Goal: Information Seeking & Learning: Learn about a topic

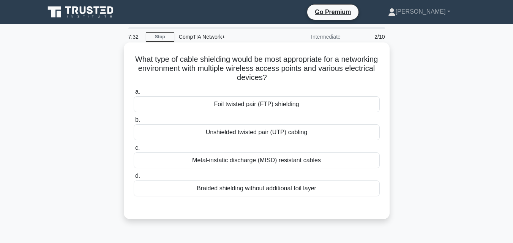
drag, startPoint x: 224, startPoint y: 96, endPoint x: 313, endPoint y: 168, distance: 114.2
click at [313, 168] on div "a. Foil twisted pair (FTP) shielding b. Unshielded twisted pair (UTP) cabling c." at bounding box center [256, 142] width 255 height 112
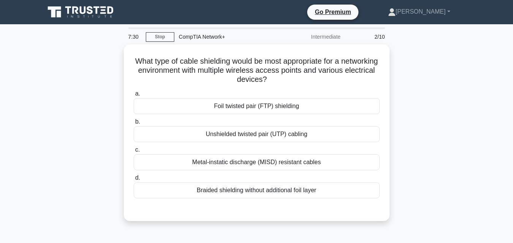
click at [417, 109] on div "What type of cable shielding would be most appropriate for a networking environ…" at bounding box center [256, 137] width 433 height 186
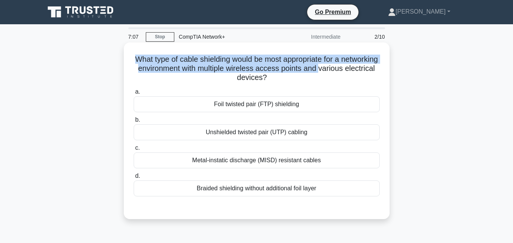
drag, startPoint x: 150, startPoint y: 62, endPoint x: 154, endPoint y: 74, distance: 13.3
click at [154, 74] on h5 "What type of cable shielding would be most appropriate for a networking environ…" at bounding box center [256, 69] width 247 height 28
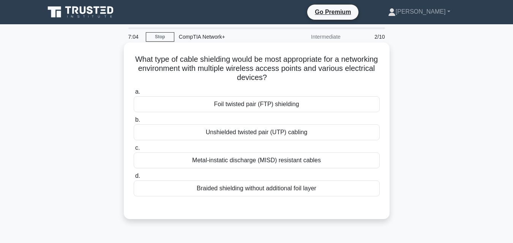
click at [242, 137] on div "Unshielded twisted pair (UTP) cabling" at bounding box center [257, 132] width 246 height 16
click at [134, 123] on input "b. Unshielded twisted pair (UTP) cabling" at bounding box center [134, 120] width 0 height 5
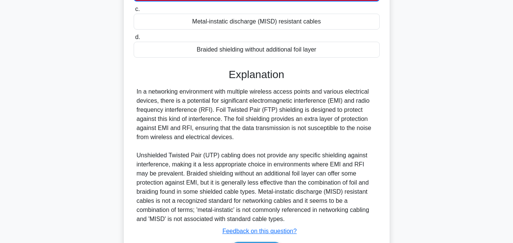
scroll to position [189, 0]
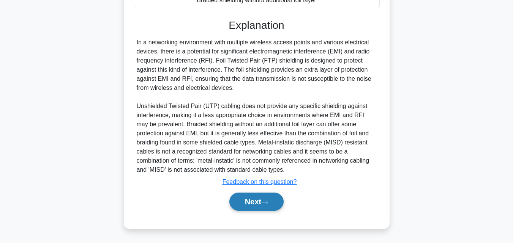
click at [251, 203] on button "Next" at bounding box center [256, 202] width 54 height 18
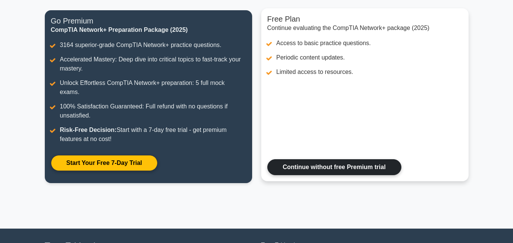
scroll to position [94, 0]
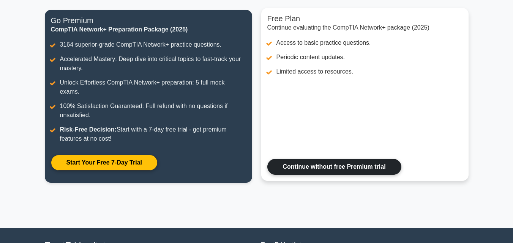
click at [315, 159] on link "Continue without free Premium trial" at bounding box center [334, 167] width 134 height 16
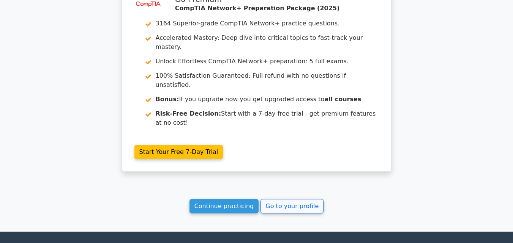
scroll to position [937, 0]
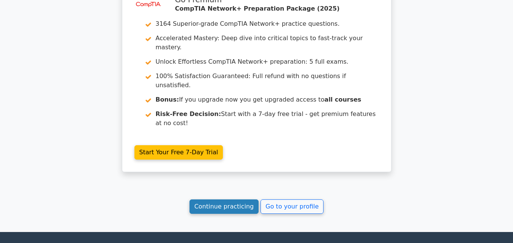
click at [238, 200] on link "Continue practicing" at bounding box center [223, 207] width 69 height 14
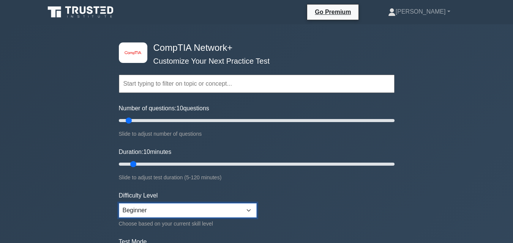
click at [209, 211] on select "Beginner Intermediate Expert" at bounding box center [188, 210] width 138 height 14
select select "intermediate"
click at [119, 203] on select "Beginner Intermediate Expert" at bounding box center [188, 210] width 138 height 14
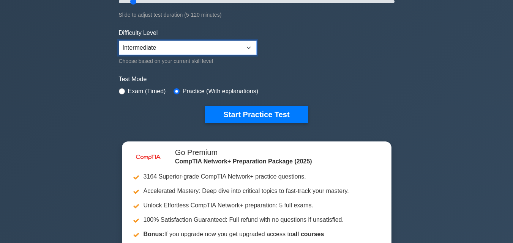
scroll to position [163, 0]
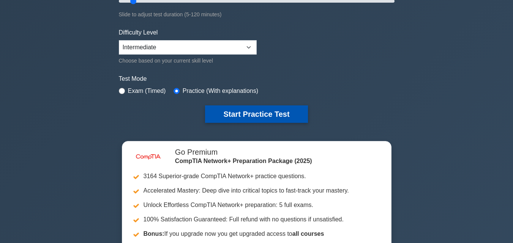
click at [259, 112] on button "Start Practice Test" at bounding box center [256, 113] width 102 height 17
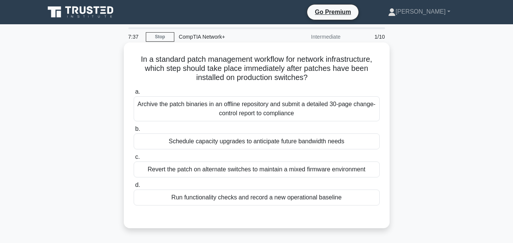
click at [200, 139] on div "Schedule capacity upgrades to anticipate future bandwidth needs" at bounding box center [257, 142] width 246 height 16
click at [134, 132] on input "b. Schedule capacity upgrades to anticipate future bandwidth needs" at bounding box center [134, 129] width 0 height 5
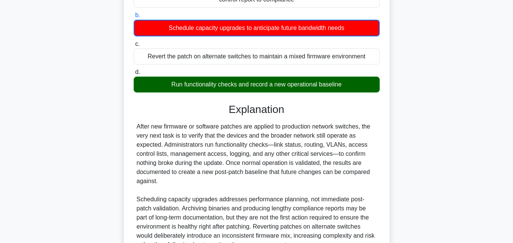
scroll to position [189, 0]
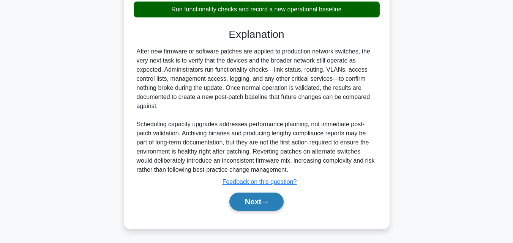
click at [268, 203] on icon at bounding box center [264, 202] width 7 height 4
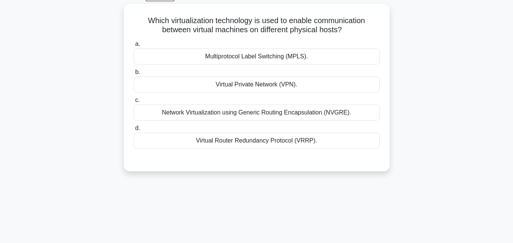
scroll to position [0, 0]
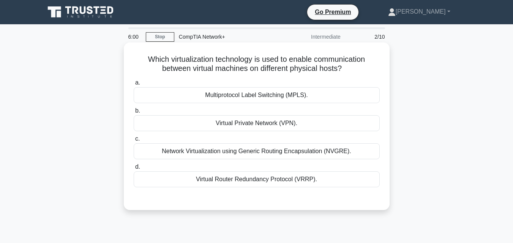
click at [267, 128] on div "Virtual Private Network (VPN)." at bounding box center [257, 123] width 246 height 16
click at [134, 113] on input "b. Virtual Private Network (VPN)." at bounding box center [134, 111] width 0 height 5
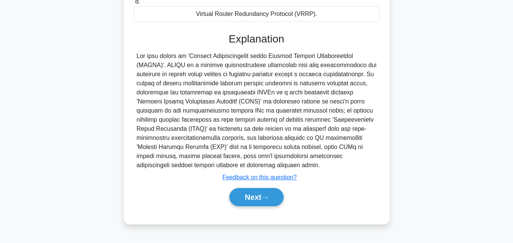
scroll to position [167, 0]
click at [255, 200] on button "Next" at bounding box center [256, 197] width 54 height 18
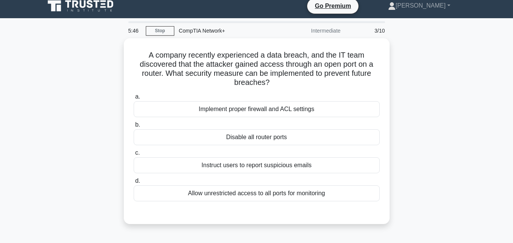
scroll to position [6, 0]
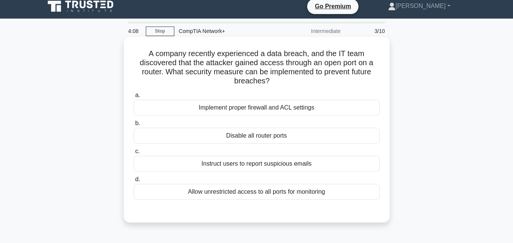
click at [250, 107] on div "Implement proper firewall and ACL settings" at bounding box center [257, 108] width 246 height 16
click at [134, 98] on input "a. Implement proper firewall and ACL settings" at bounding box center [134, 95] width 0 height 5
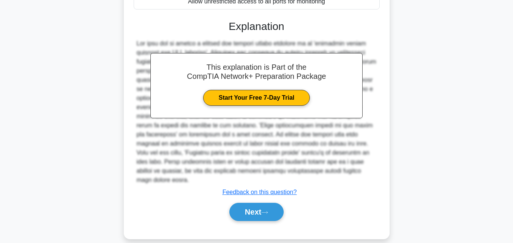
scroll to position [198, 0]
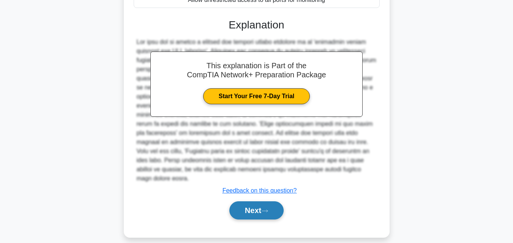
click at [255, 202] on button "Next" at bounding box center [256, 211] width 54 height 18
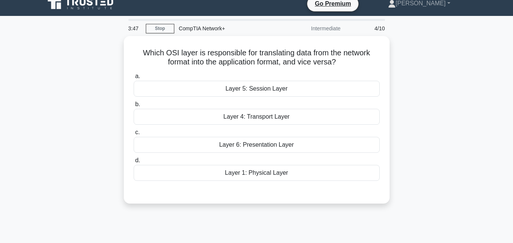
scroll to position [0, 0]
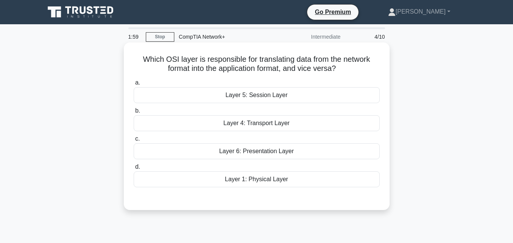
click at [260, 153] on div "Layer 6: Presentation Layer" at bounding box center [257, 151] width 246 height 16
click at [134, 142] on input "c. Layer 6: Presentation Layer" at bounding box center [134, 139] width 0 height 5
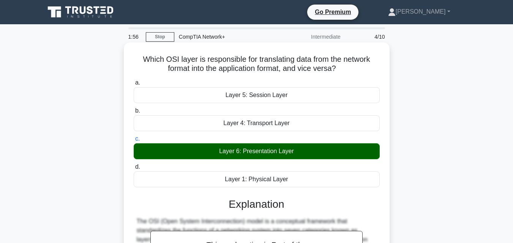
drag, startPoint x: 260, startPoint y: 153, endPoint x: 296, endPoint y: 176, distance: 42.9
click at [296, 176] on div "a. Layer 5: Session Layer b. Layer 4: Transport Layer c." at bounding box center [256, 133] width 255 height 112
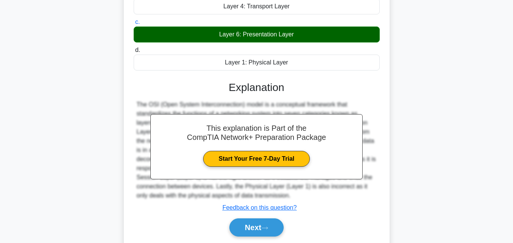
scroll to position [119, 0]
click at [411, 166] on div "Which OSI layer is responsible for translating data from the network format int…" at bounding box center [256, 95] width 433 height 338
click at [417, 122] on div "Which OSI layer is responsible for translating data from the network format int…" at bounding box center [256, 95] width 433 height 338
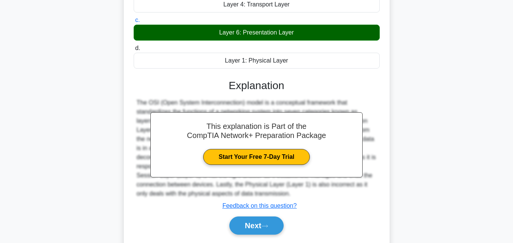
scroll to position [167, 0]
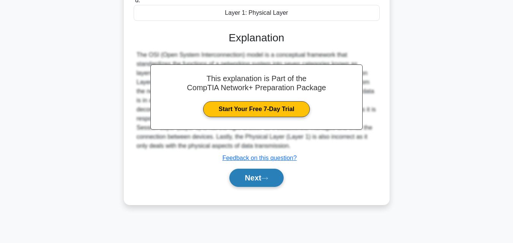
click at [268, 179] on icon at bounding box center [264, 178] width 7 height 4
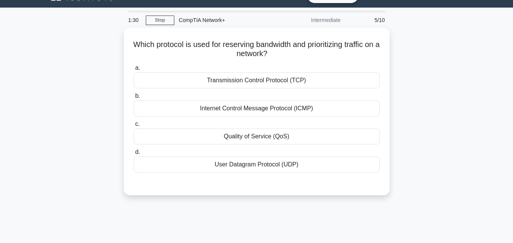
scroll to position [0, 0]
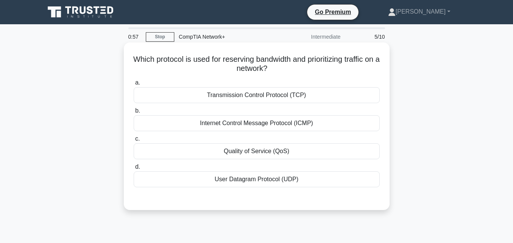
click at [280, 97] on div "Transmission Control Protocol (TCP)" at bounding box center [257, 95] width 246 height 16
click at [134, 85] on input "a. Transmission Control Protocol (TCP)" at bounding box center [134, 82] width 0 height 5
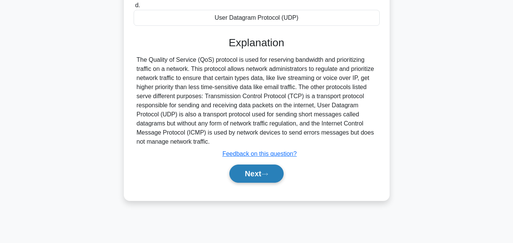
scroll to position [163, 0]
click at [269, 179] on button "Next" at bounding box center [256, 173] width 54 height 18
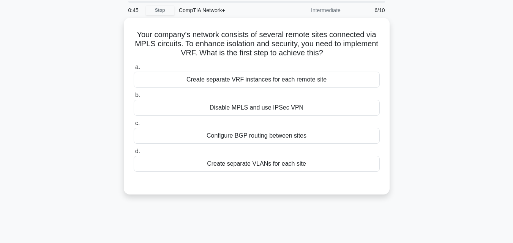
scroll to position [26, 0]
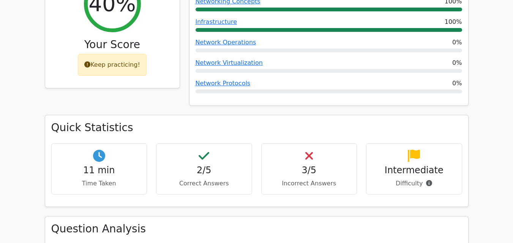
scroll to position [341, 0]
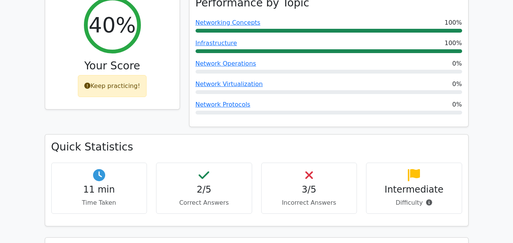
scroll to position [46, 0]
